Goal: Use online tool/utility

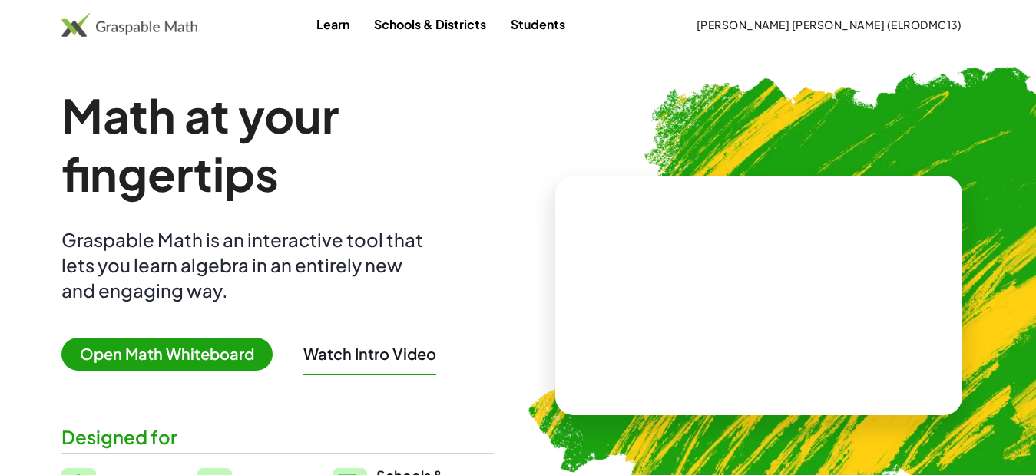
click at [200, 352] on span "Open Math Whiteboard" at bounding box center [166, 354] width 211 height 33
click at [240, 355] on span "Open Math Whiteboard" at bounding box center [166, 354] width 211 height 33
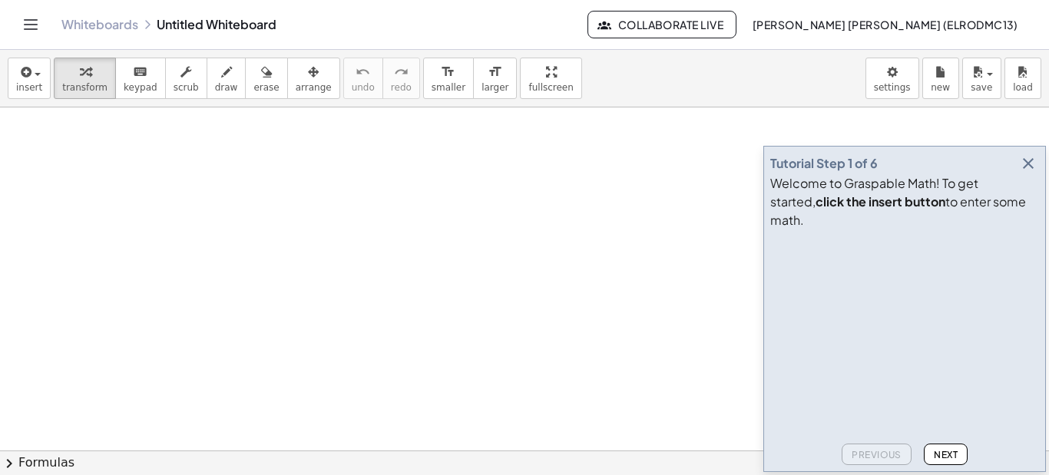
click at [1027, 173] on icon "button" at bounding box center [1028, 163] width 18 height 18
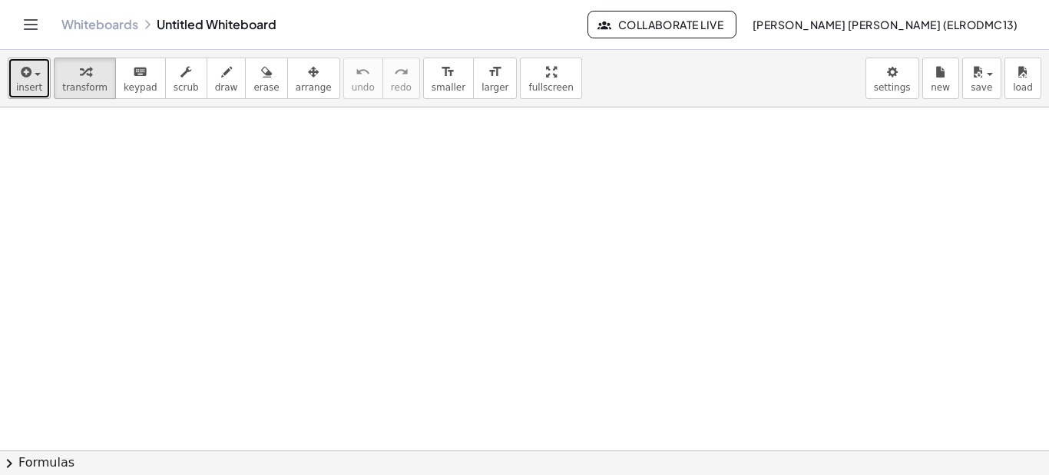
click at [37, 83] on span "insert" at bounding box center [29, 87] width 26 height 11
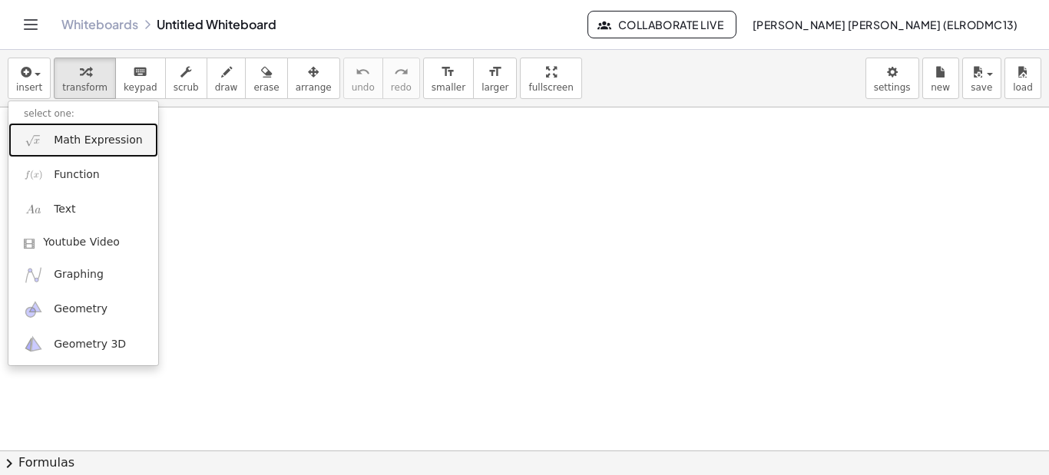
click at [94, 147] on span "Math Expression" at bounding box center [98, 140] width 88 height 15
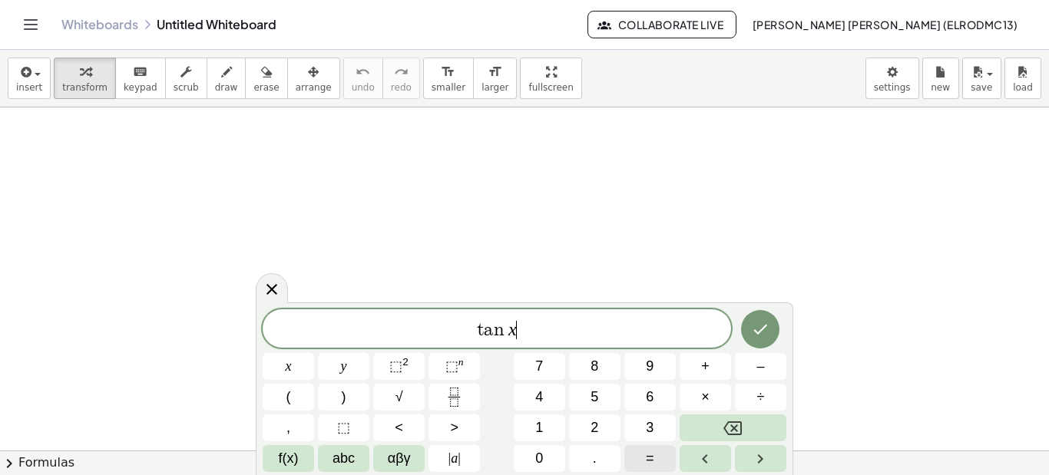
click at [658, 461] on button "=" at bounding box center [649, 458] width 51 height 27
click at [758, 341] on button "Done" at bounding box center [760, 329] width 38 height 38
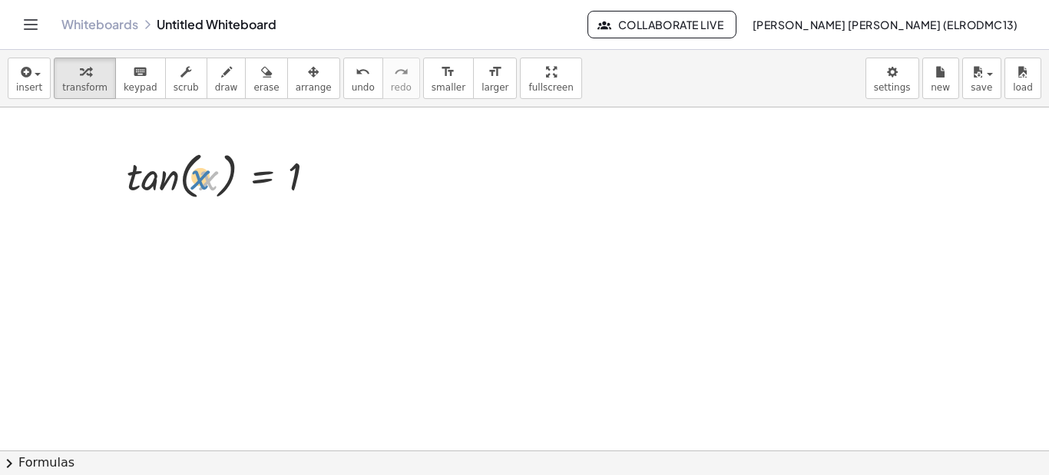
click at [198, 187] on div at bounding box center [227, 175] width 217 height 58
drag, startPoint x: 173, startPoint y: 180, endPoint x: 141, endPoint y: 182, distance: 32.3
click at [141, 182] on div at bounding box center [227, 175] width 217 height 58
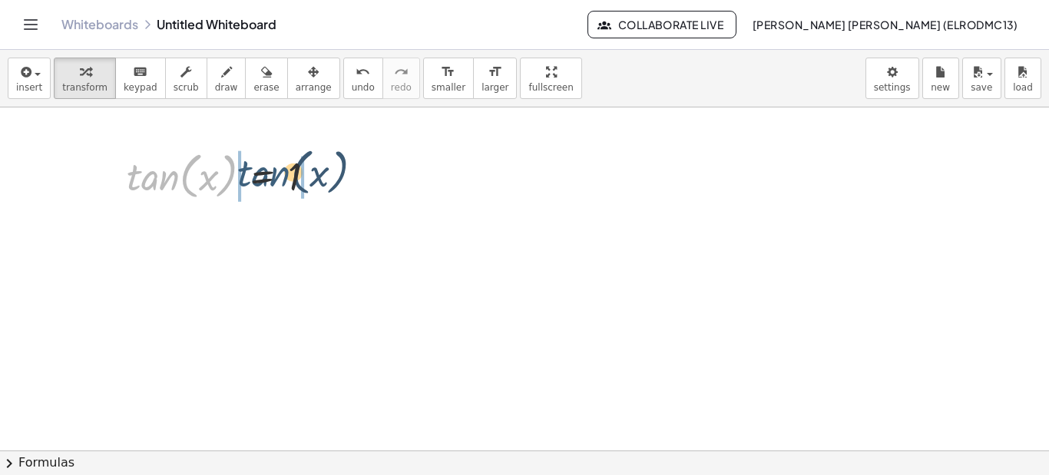
drag, startPoint x: 161, startPoint y: 177, endPoint x: 289, endPoint y: 174, distance: 127.5
click at [289, 174] on div at bounding box center [227, 175] width 217 height 58
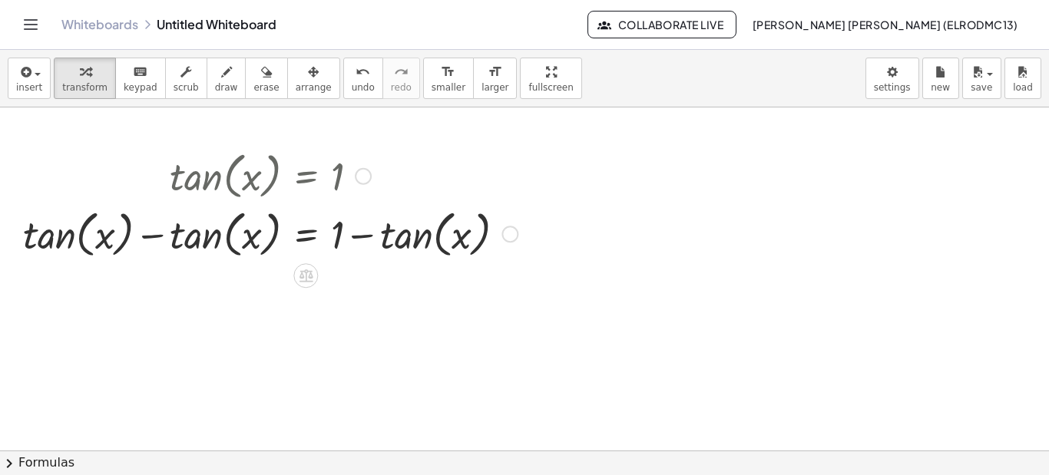
click at [365, 230] on div at bounding box center [270, 233] width 510 height 58
click at [160, 236] on div at bounding box center [270, 233] width 510 height 58
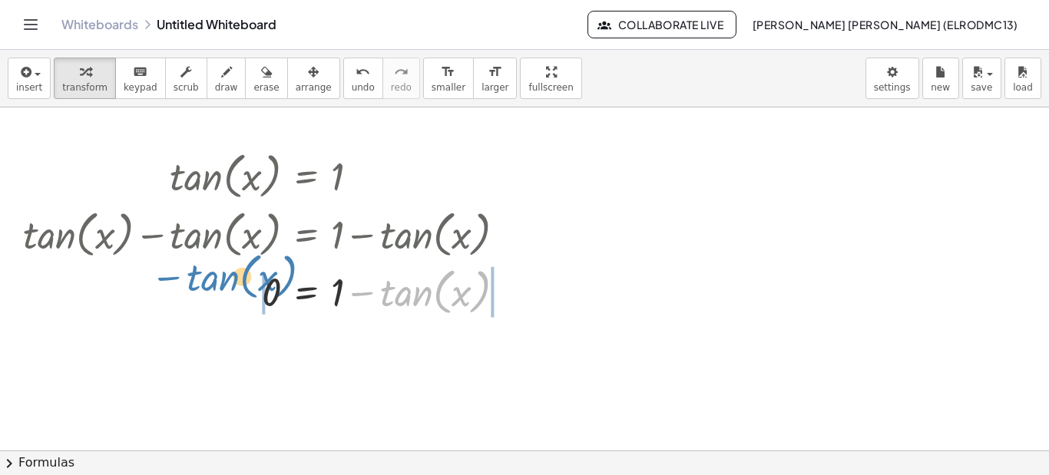
drag, startPoint x: 450, startPoint y: 295, endPoint x: 257, endPoint y: 279, distance: 193.3
click at [257, 279] on div at bounding box center [270, 291] width 510 height 58
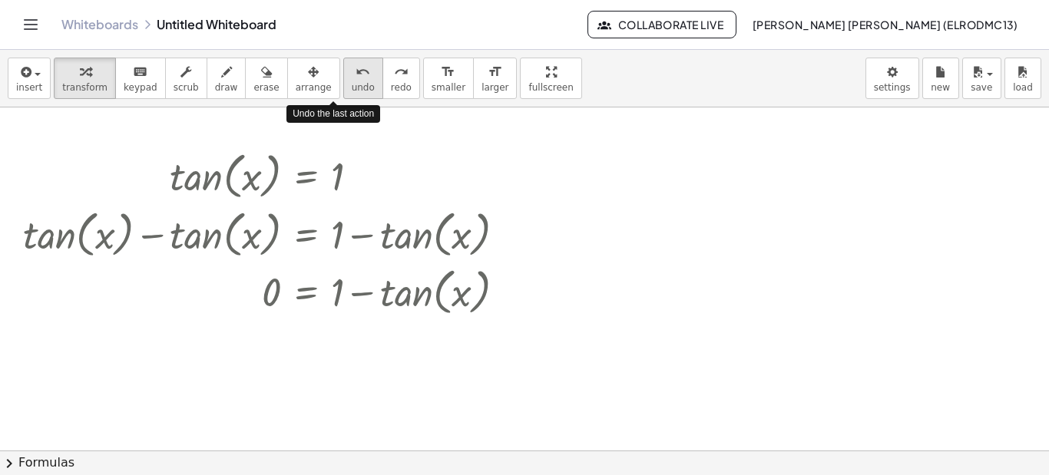
click at [355, 79] on icon "undo" at bounding box center [362, 72] width 15 height 18
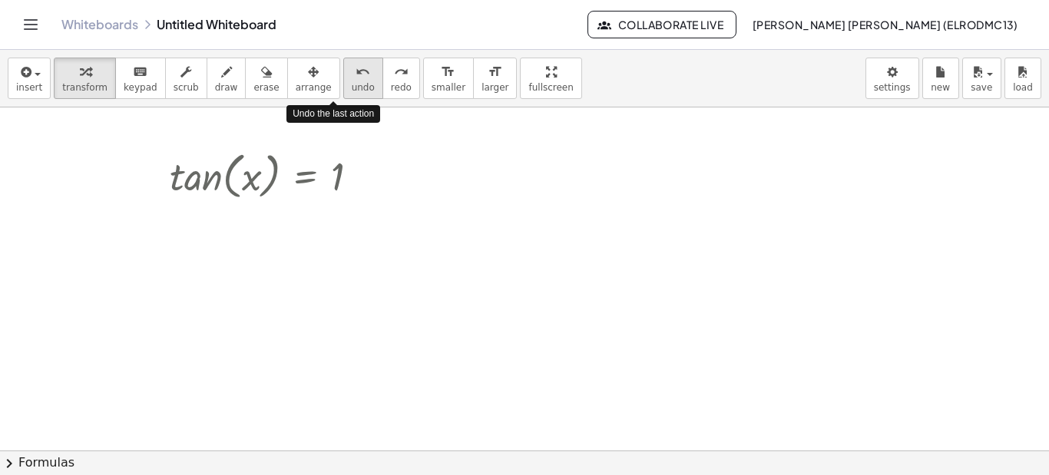
click at [355, 79] on icon "undo" at bounding box center [362, 72] width 15 height 18
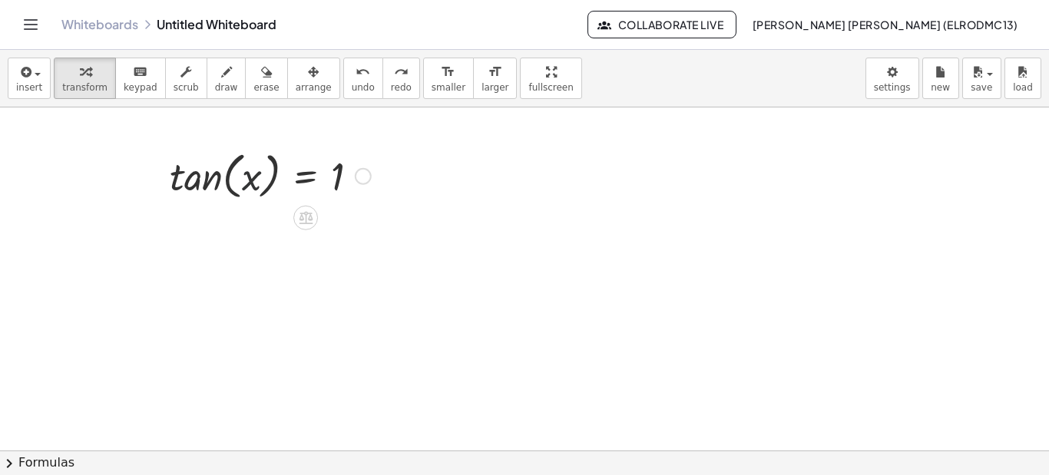
click at [259, 184] on div at bounding box center [270, 175] width 217 height 58
drag, startPoint x: 255, startPoint y: 184, endPoint x: 307, endPoint y: 175, distance: 53.0
click at [307, 175] on div at bounding box center [270, 175] width 217 height 58
click at [216, 179] on div at bounding box center [270, 175] width 217 height 58
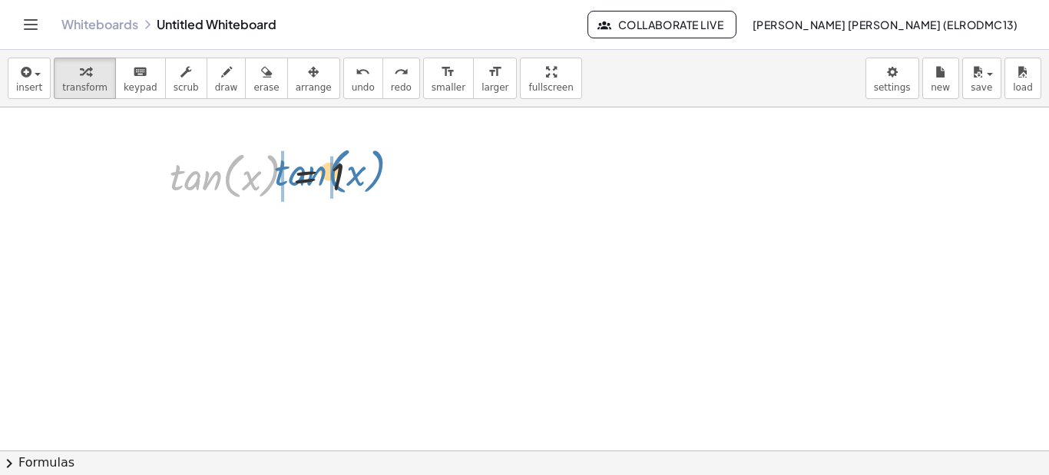
drag, startPoint x: 178, startPoint y: 177, endPoint x: 283, endPoint y: 173, distance: 104.5
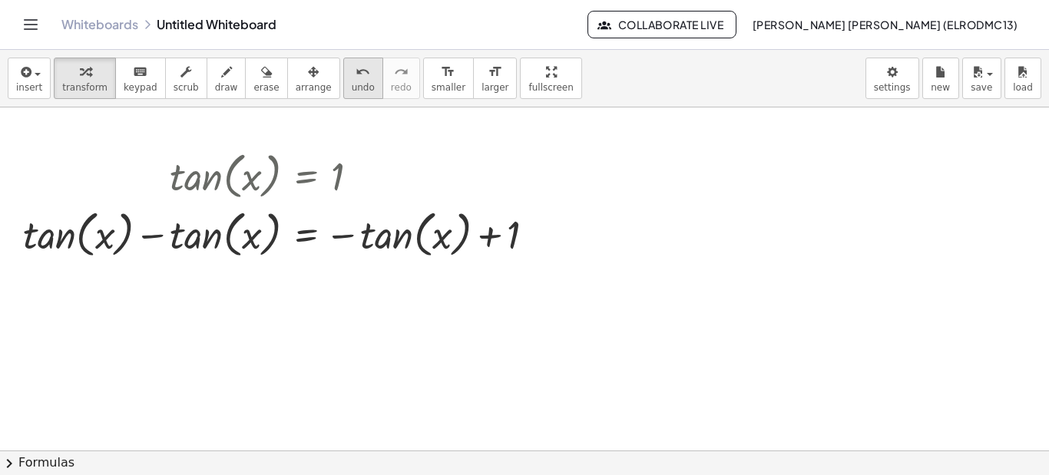
click at [343, 86] on button "undo undo" at bounding box center [363, 78] width 40 height 41
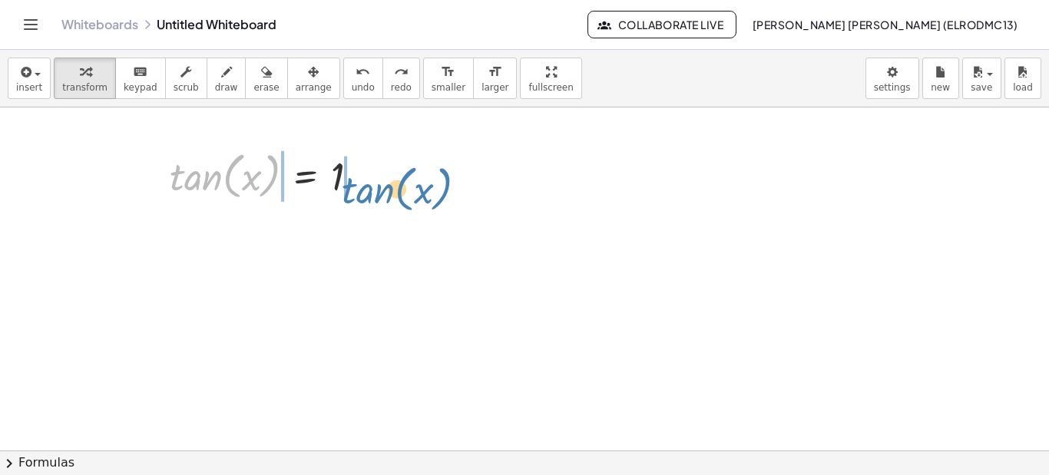
drag, startPoint x: 236, startPoint y: 179, endPoint x: 409, endPoint y: 190, distance: 173.8
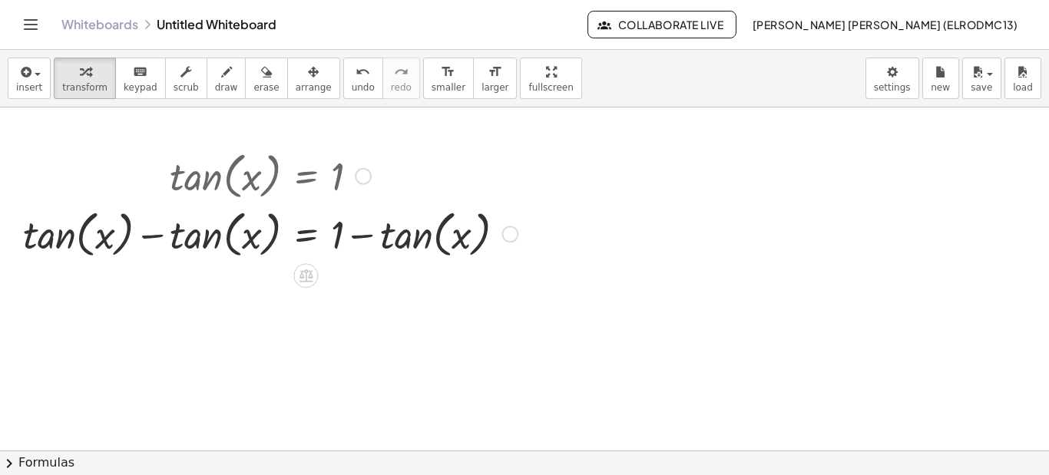
click at [152, 236] on div at bounding box center [270, 233] width 510 height 58
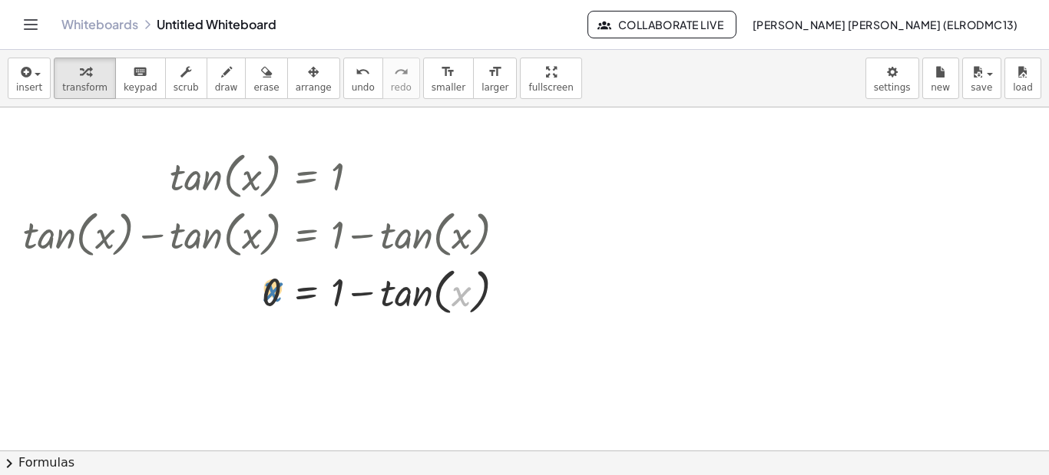
drag, startPoint x: 468, startPoint y: 293, endPoint x: 279, endPoint y: 289, distance: 188.9
click at [279, 289] on div at bounding box center [270, 291] width 510 height 58
click at [367, 295] on div at bounding box center [270, 291] width 510 height 58
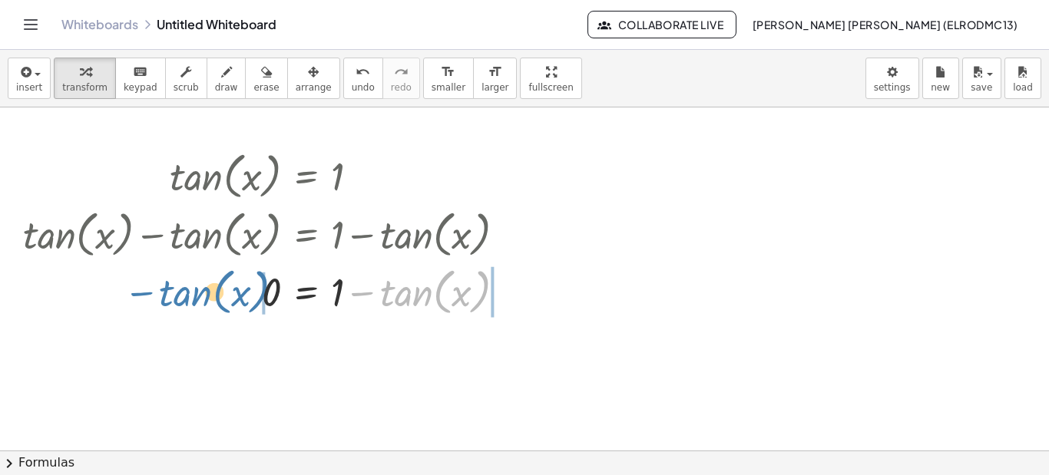
drag, startPoint x: 420, startPoint y: 296, endPoint x: 202, endPoint y: 297, distance: 218.0
click at [202, 297] on div at bounding box center [270, 291] width 510 height 58
